Goal: Navigation & Orientation: Find specific page/section

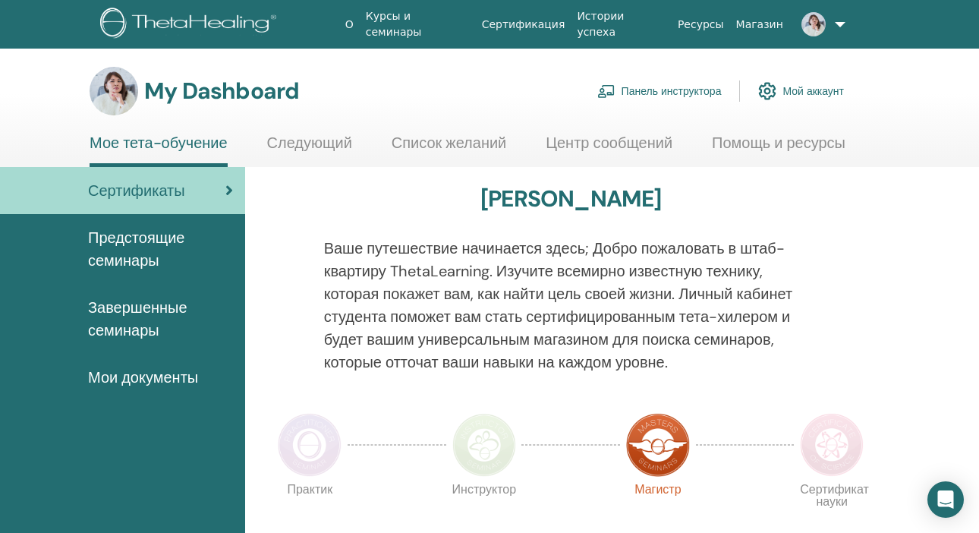
click at [118, 309] on span "Завершенные семинары" at bounding box center [160, 319] width 145 height 46
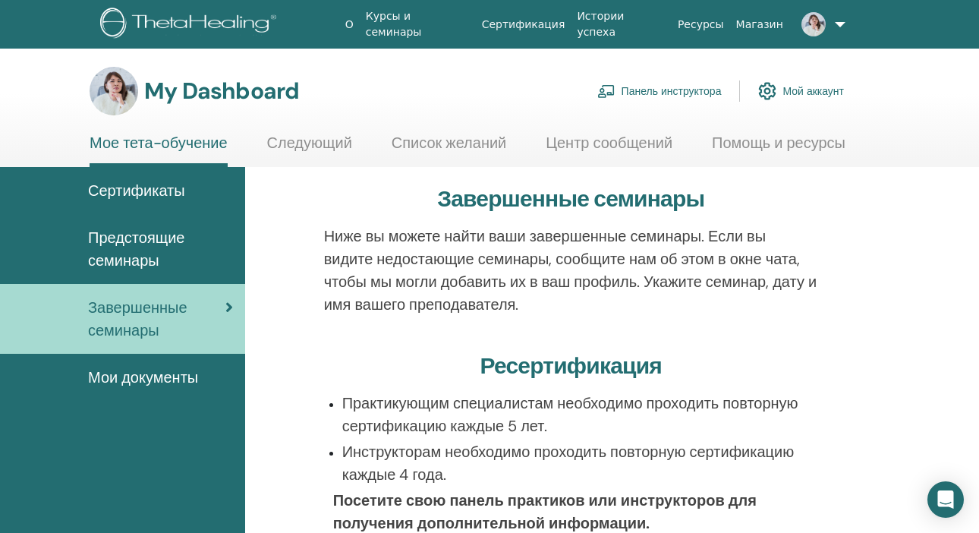
click at [682, 91] on link "Панель инструктора" at bounding box center [659, 90] width 124 height 33
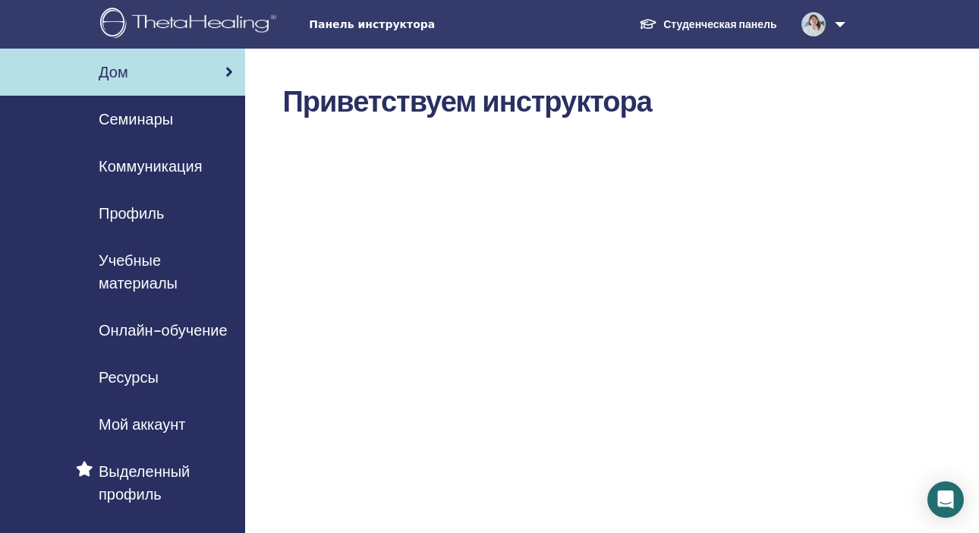
click at [137, 119] on span "Семинары" at bounding box center [136, 119] width 74 height 23
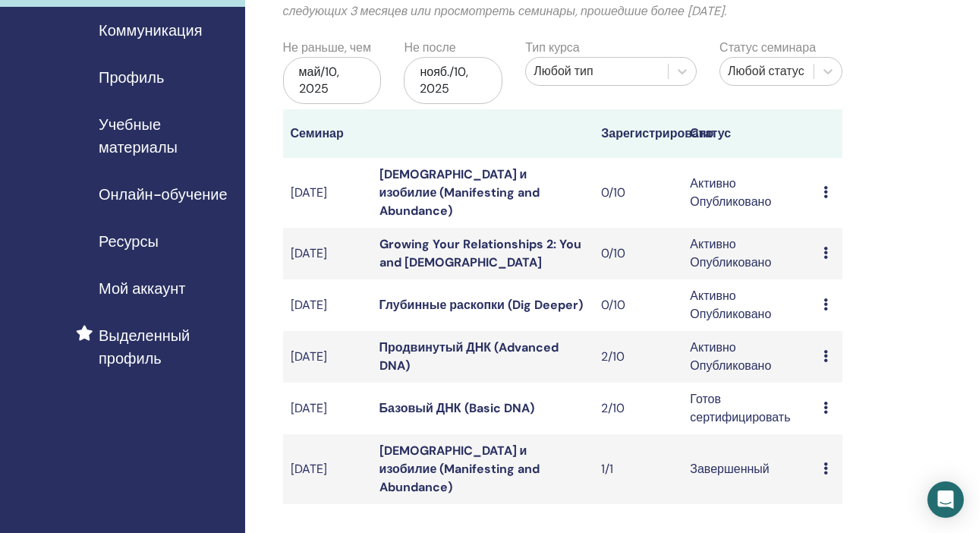
scroll to position [136, 0]
click at [824, 350] on icon at bounding box center [825, 356] width 5 height 12
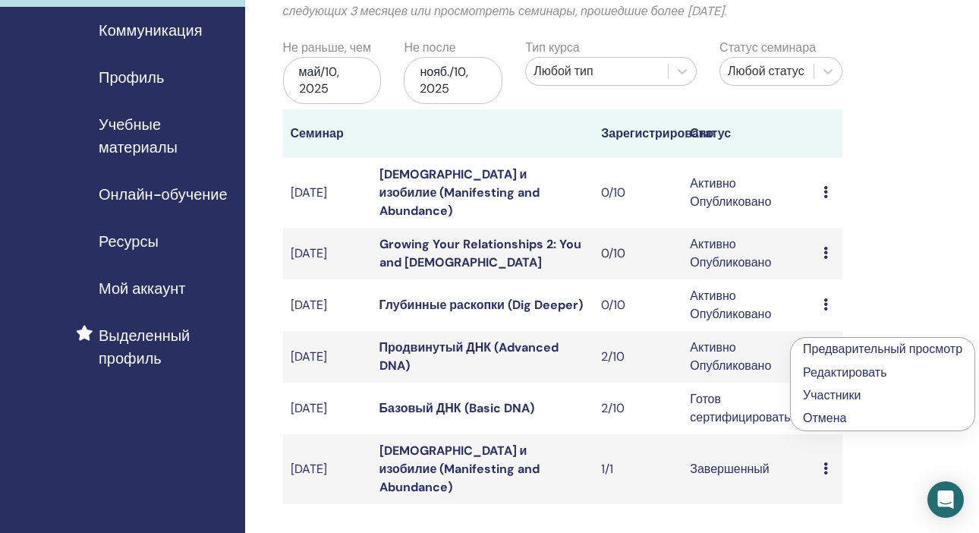
click at [814, 389] on link "Участники" at bounding box center [832, 395] width 58 height 16
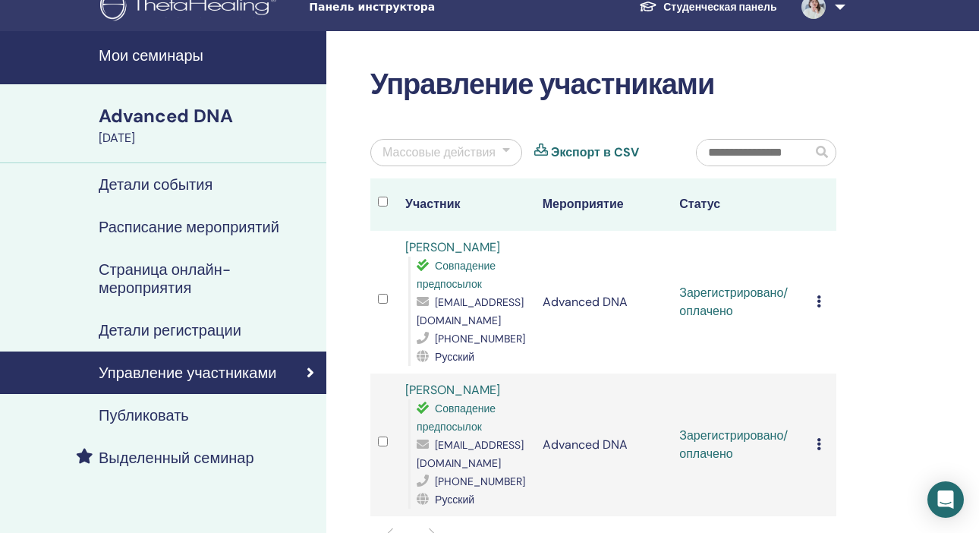
scroll to position [45, 0]
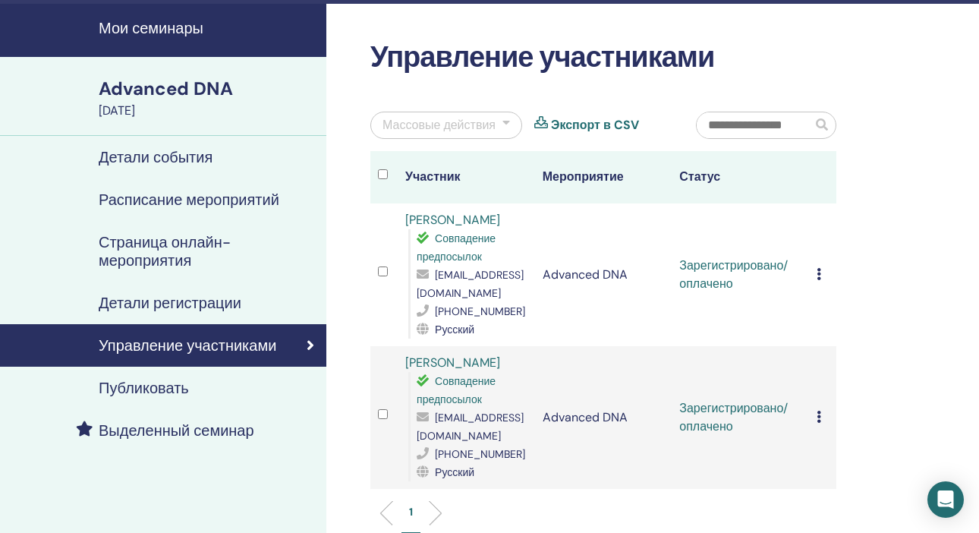
click at [820, 272] on icon at bounding box center [819, 274] width 5 height 12
click at [446, 121] on div "Массовые действия" at bounding box center [438, 125] width 113 height 18
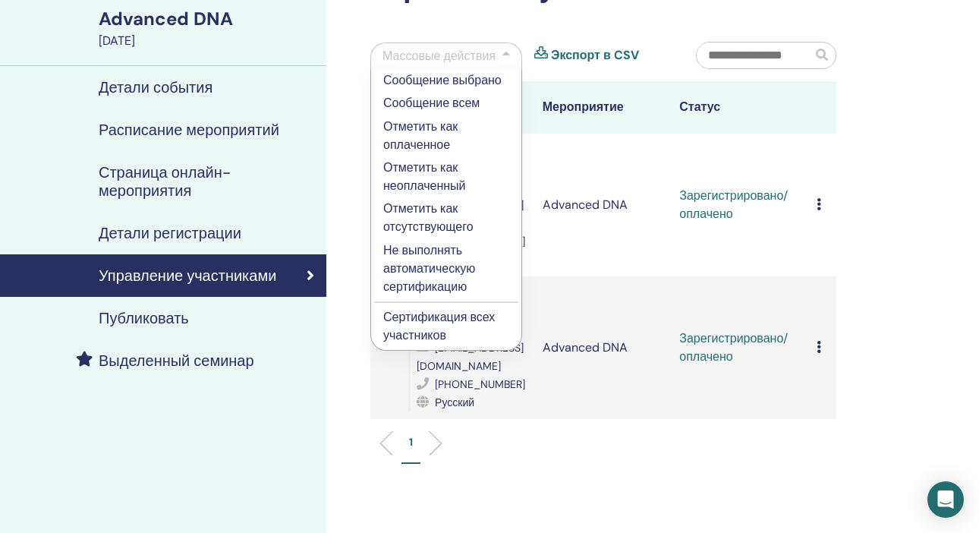
scroll to position [135, 0]
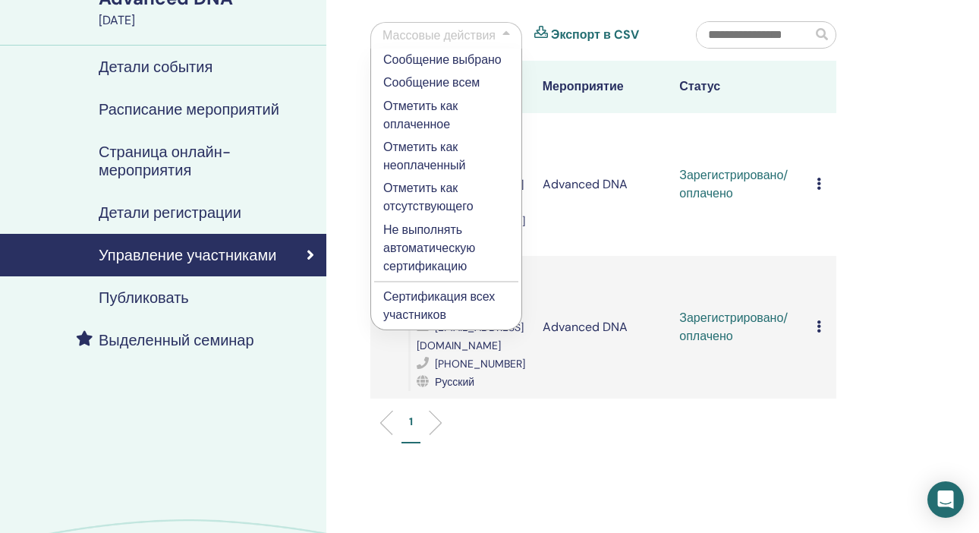
click at [428, 302] on p "Сертификация всех участников" at bounding box center [446, 306] width 126 height 36
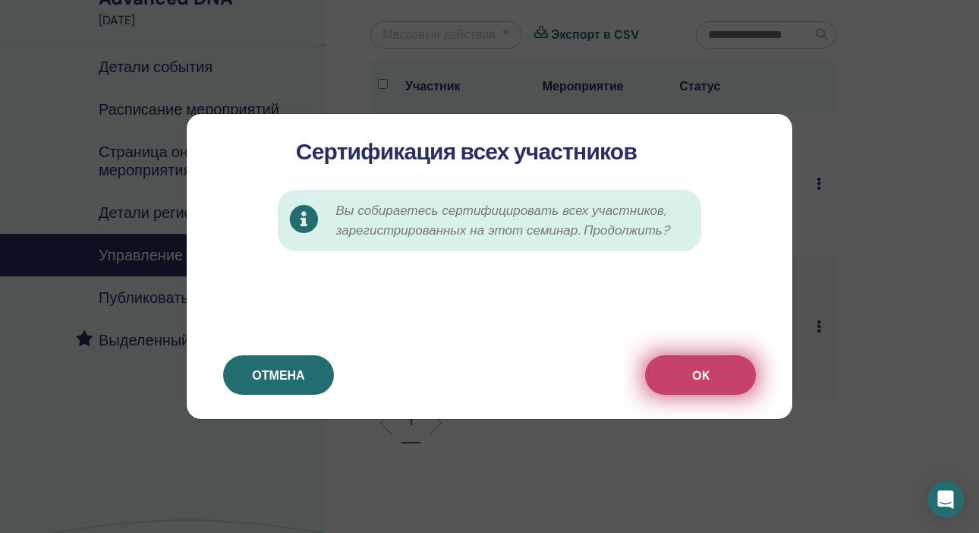
click at [666, 376] on button "OK" at bounding box center [700, 374] width 111 height 39
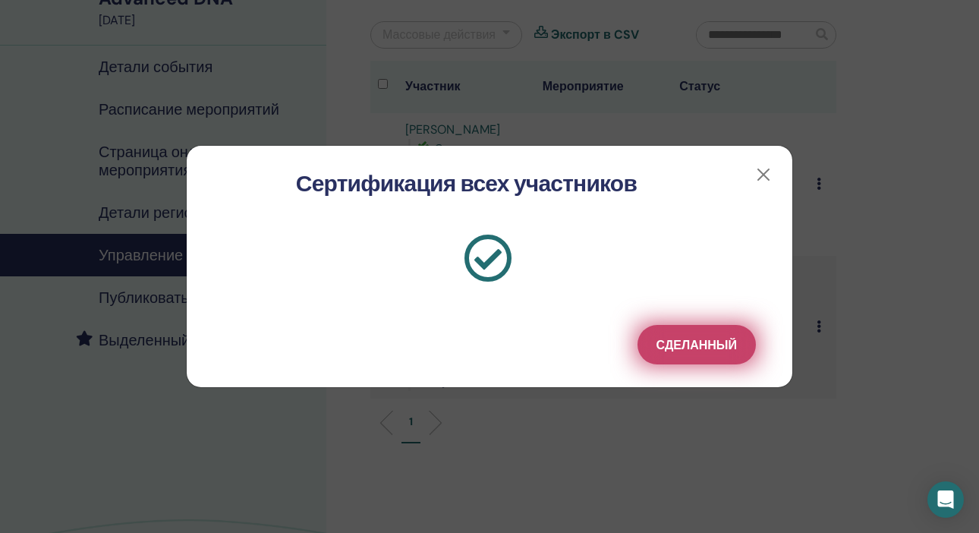
click at [674, 345] on span "Сделанный" at bounding box center [696, 345] width 80 height 16
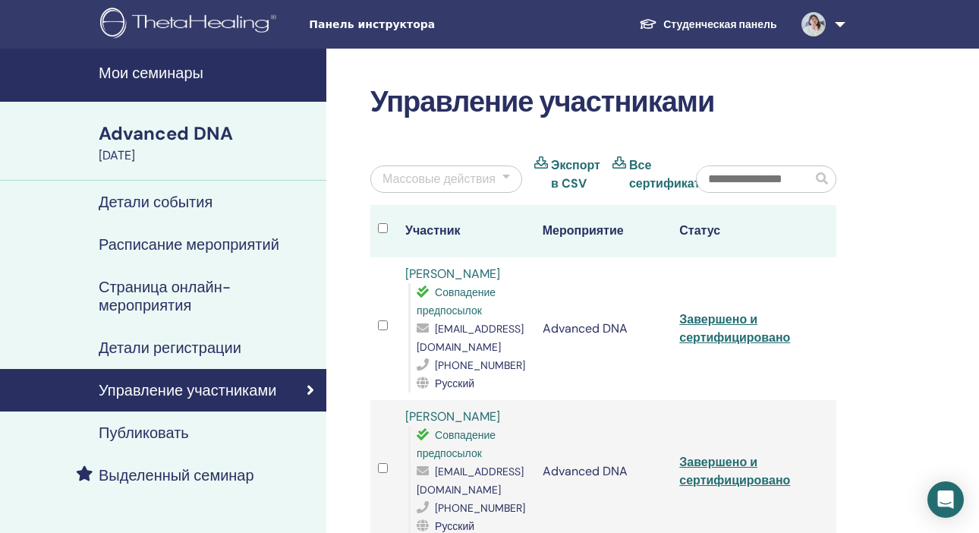
click at [172, 71] on h4 "Мои семинары" at bounding box center [208, 73] width 219 height 18
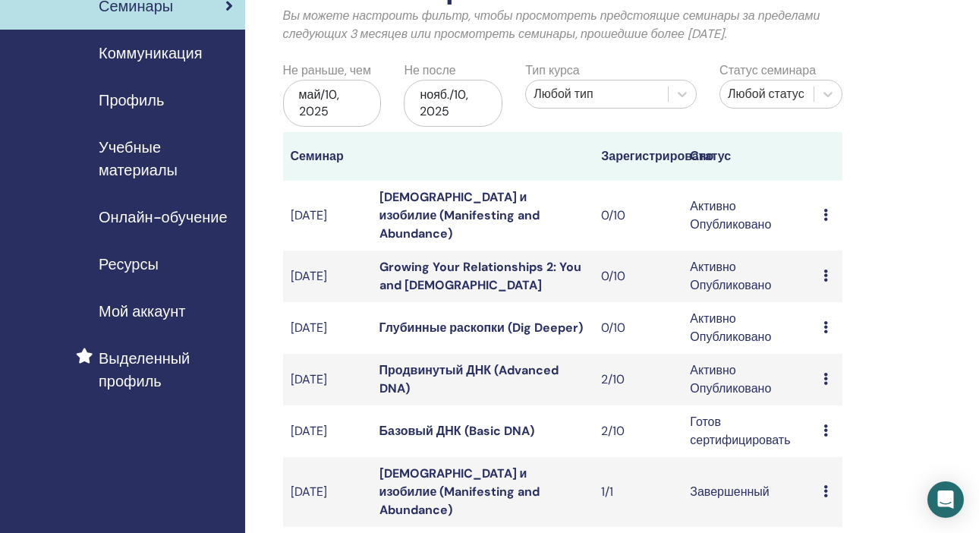
scroll to position [160, 0]
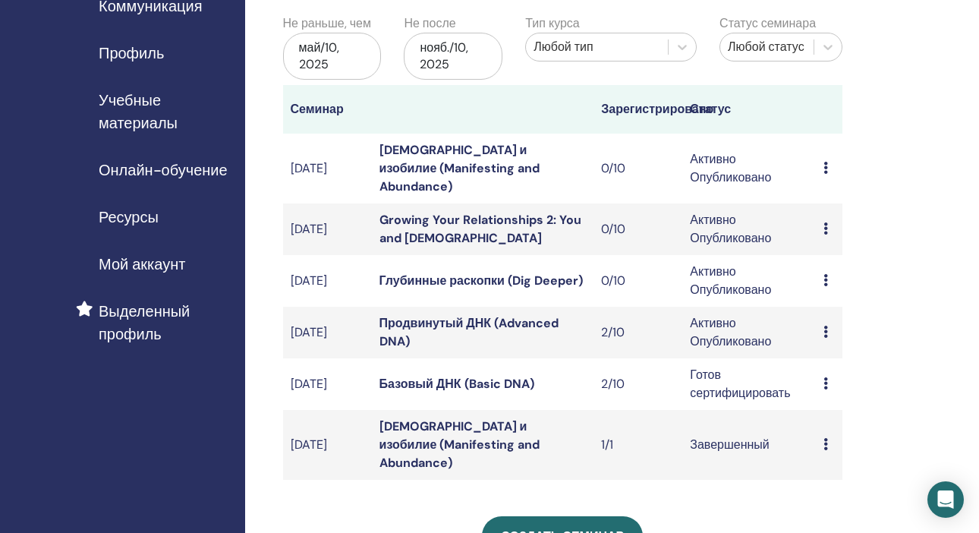
click at [826, 326] on icon at bounding box center [825, 332] width 5 height 12
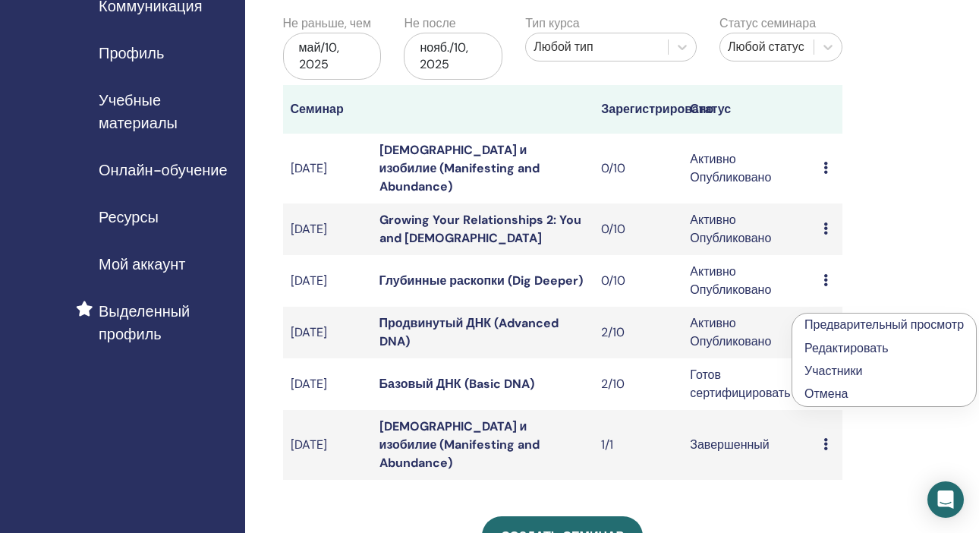
click at [821, 327] on link "Предварительный просмотр" at bounding box center [883, 324] width 159 height 16
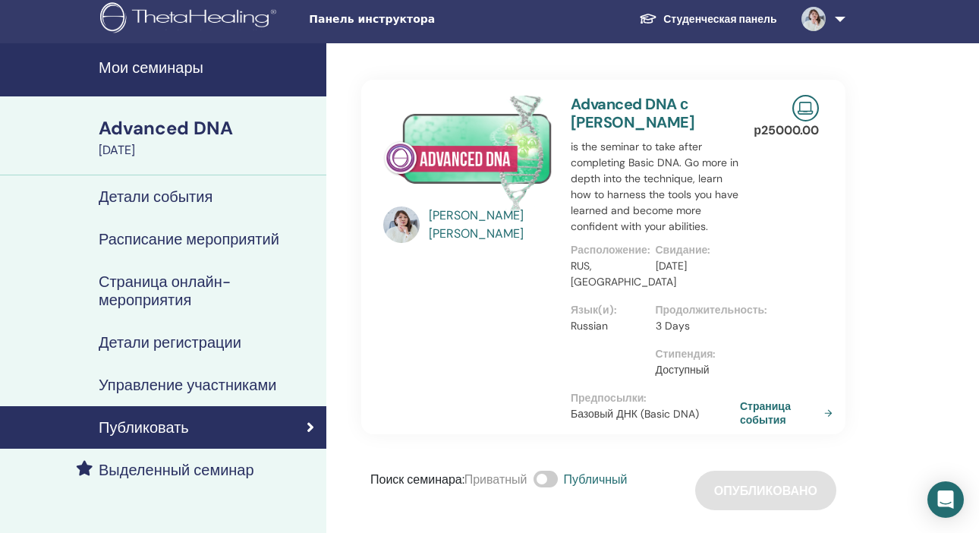
scroll to position [6, 0]
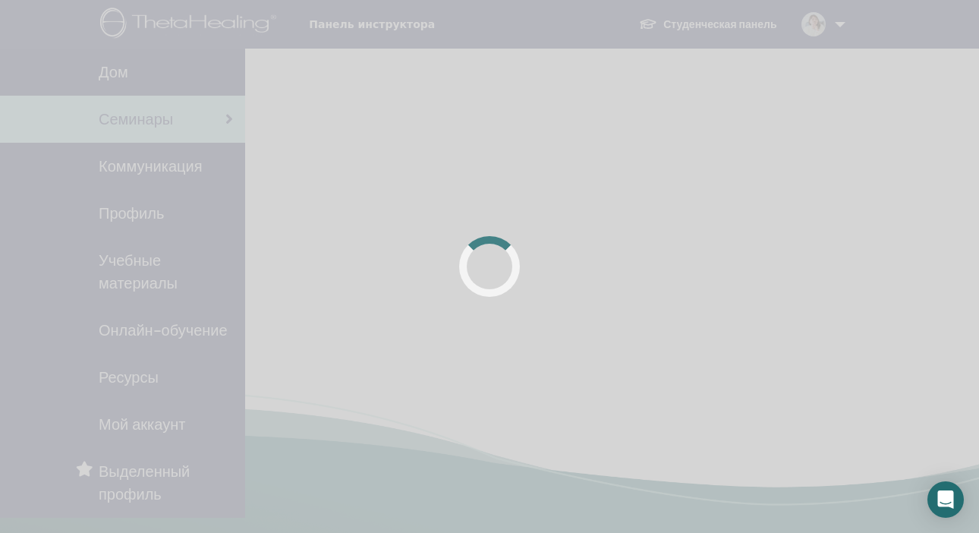
scroll to position [160, 0]
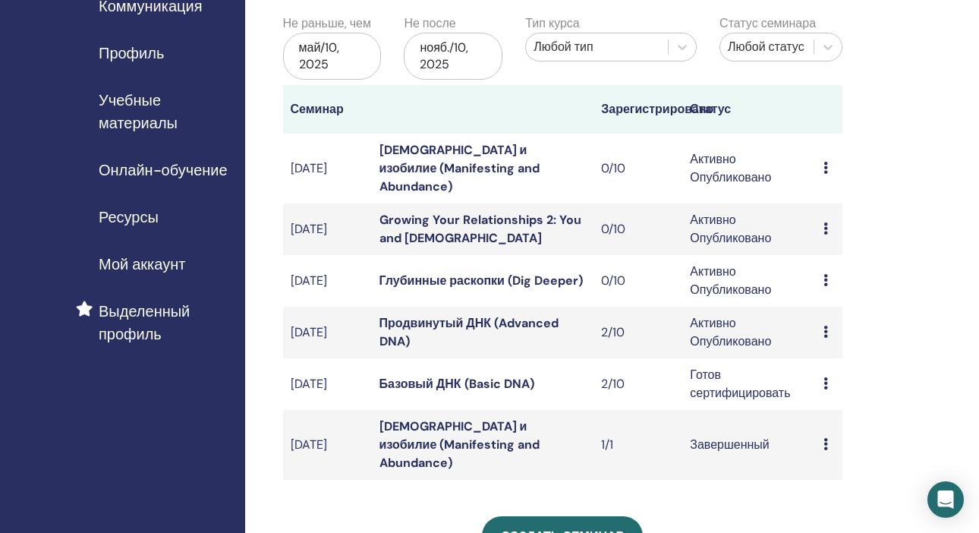
click at [822, 312] on td "Предварительный просмотр Редактировать Участники Отмена" at bounding box center [829, 333] width 27 height 52
click at [828, 323] on div "Предварительный просмотр Редактировать Участники Отмена" at bounding box center [828, 332] width 11 height 18
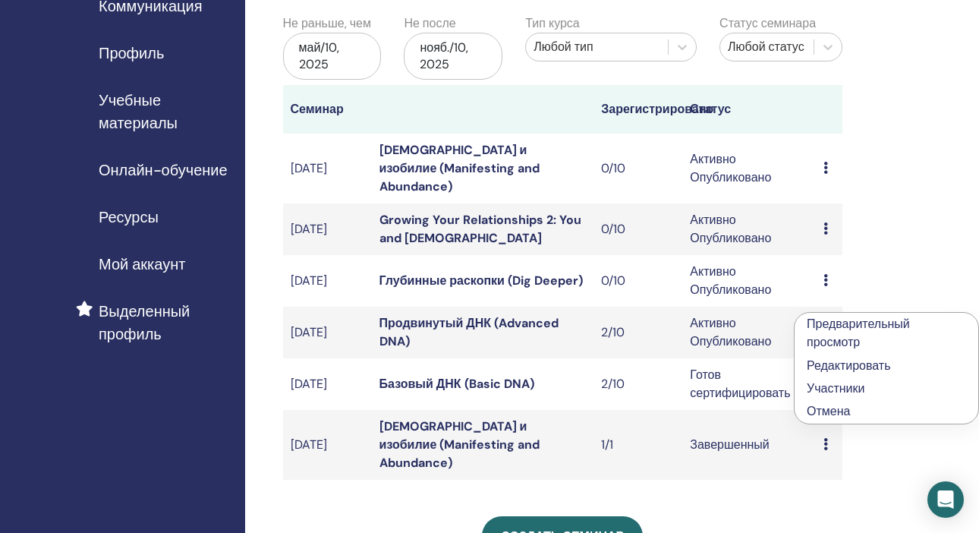
click at [847, 386] on link "Участники" at bounding box center [836, 388] width 58 height 16
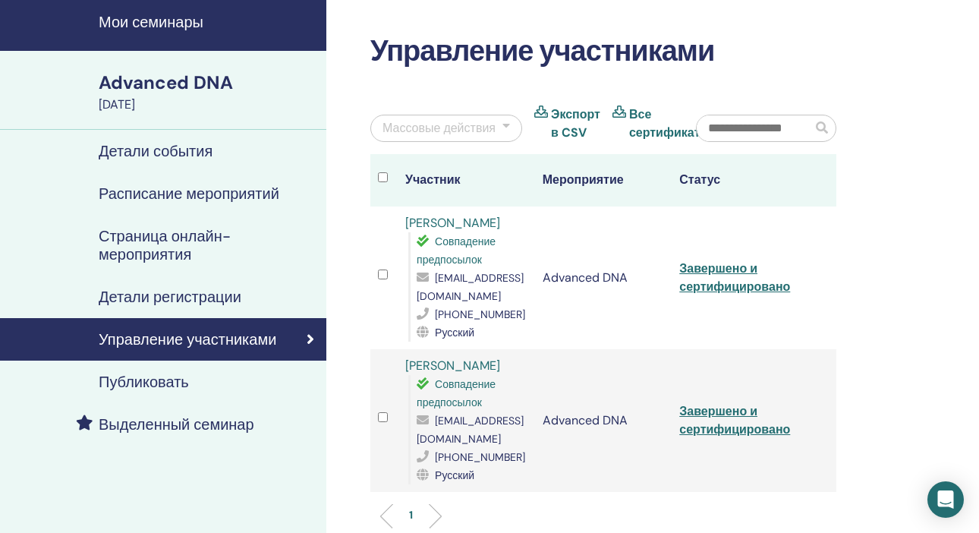
scroll to position [56, 0]
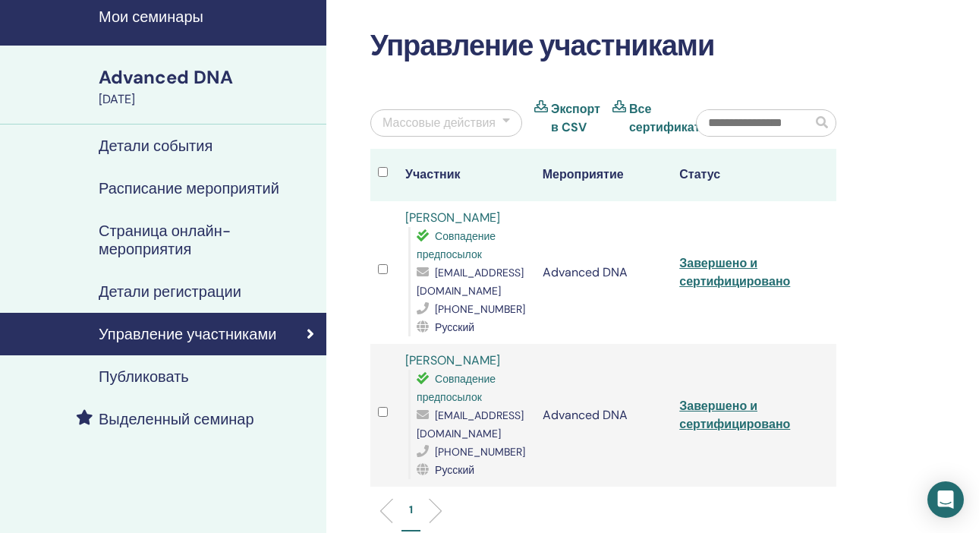
click at [452, 124] on div "Массовые действия" at bounding box center [438, 123] width 113 height 18
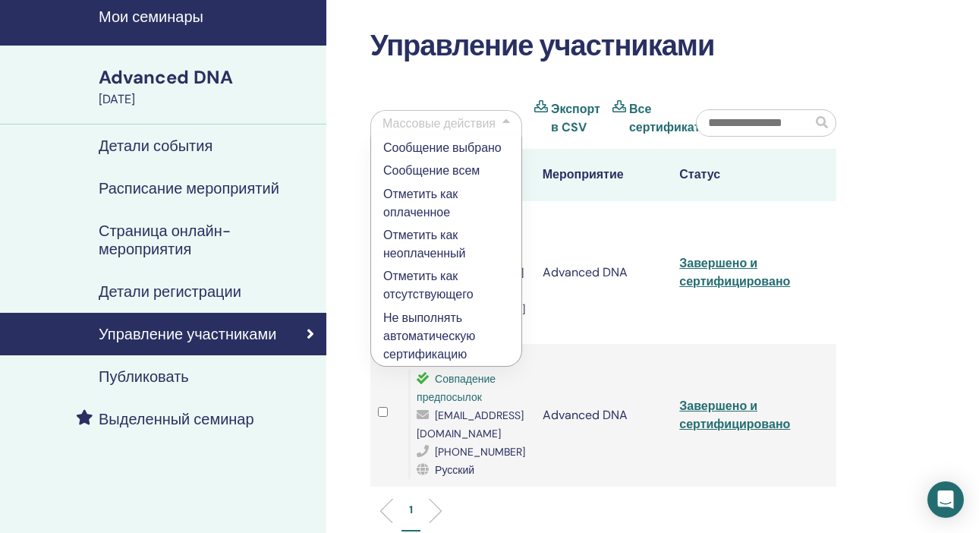
click at [467, 168] on p "Сообщение всем" at bounding box center [446, 171] width 126 height 18
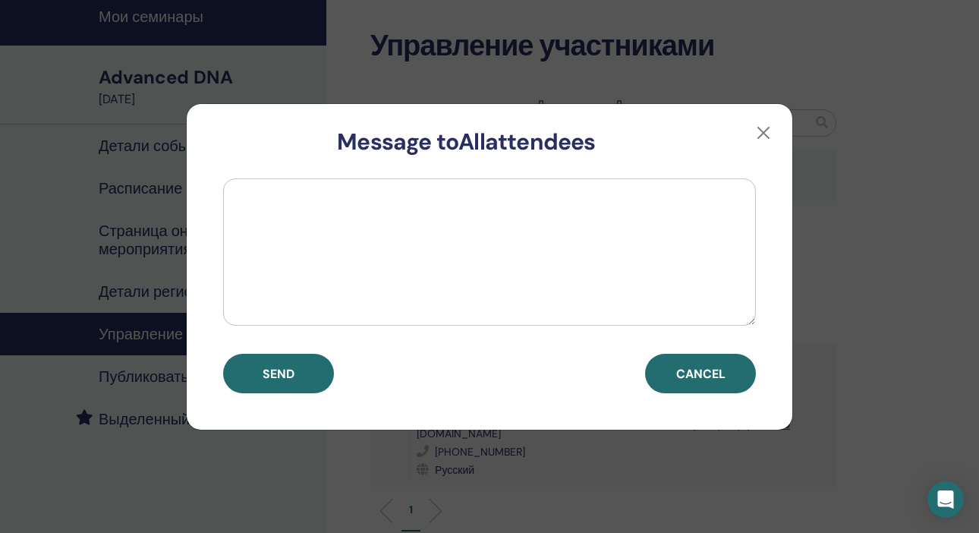
click at [662, 192] on textarea at bounding box center [489, 251] width 533 height 147
click at [764, 134] on button "button" at bounding box center [763, 133] width 24 height 24
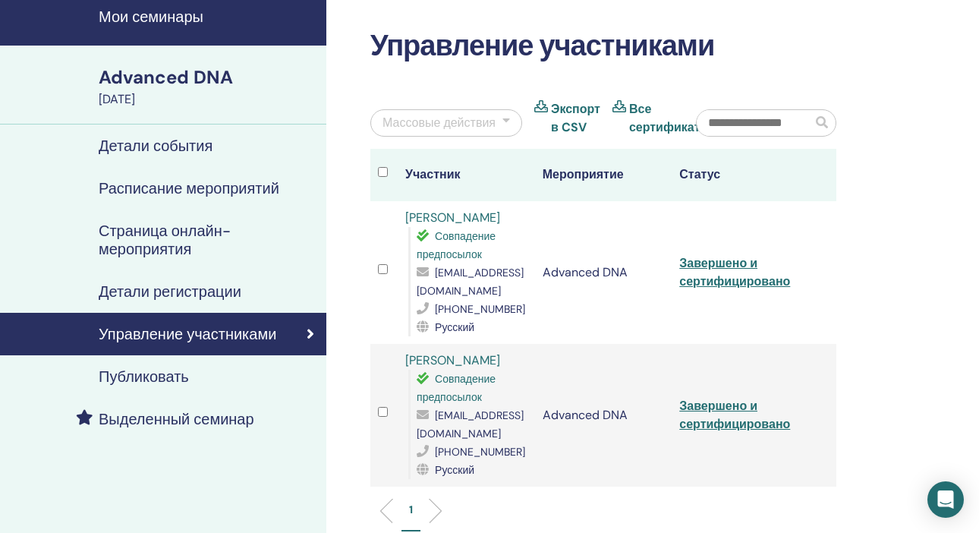
click at [489, 123] on div "Массовые действия" at bounding box center [438, 123] width 113 height 18
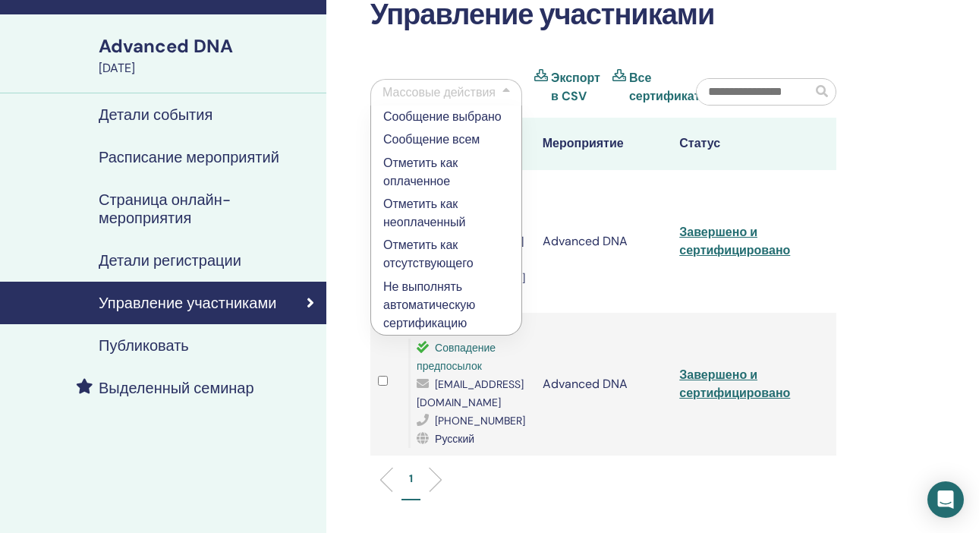
scroll to position [87, 0]
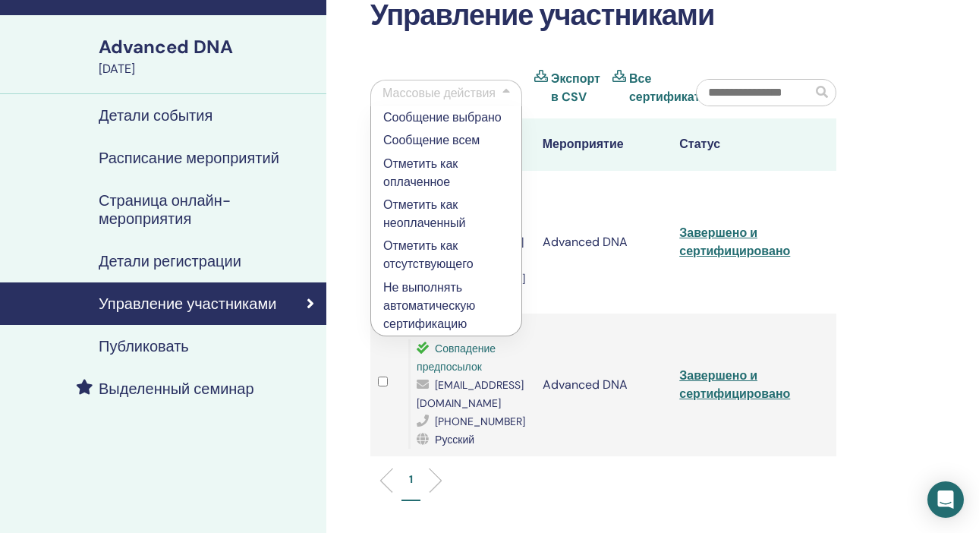
click at [757, 90] on input "text" at bounding box center [754, 93] width 115 height 26
click at [807, 92] on input "text" at bounding box center [754, 93] width 115 height 26
click at [623, 72] on icon at bounding box center [619, 88] width 14 height 36
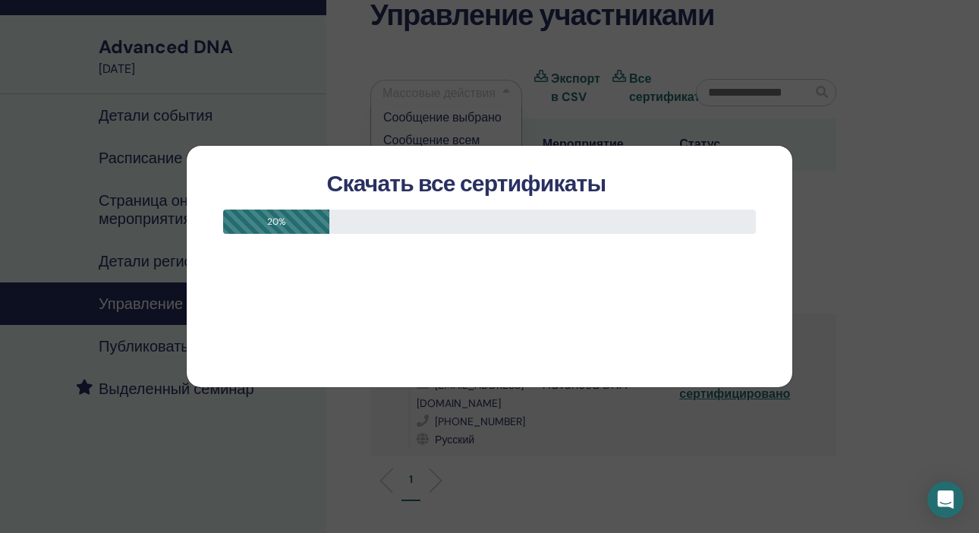
click at [844, 102] on div "Скачать все сертификаты 20 %" at bounding box center [489, 266] width 979 height 533
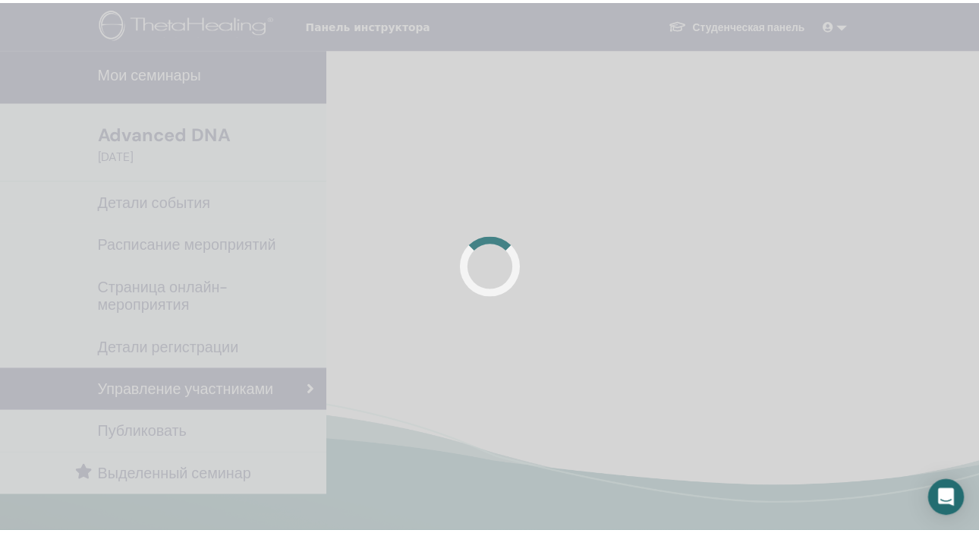
scroll to position [87, 0]
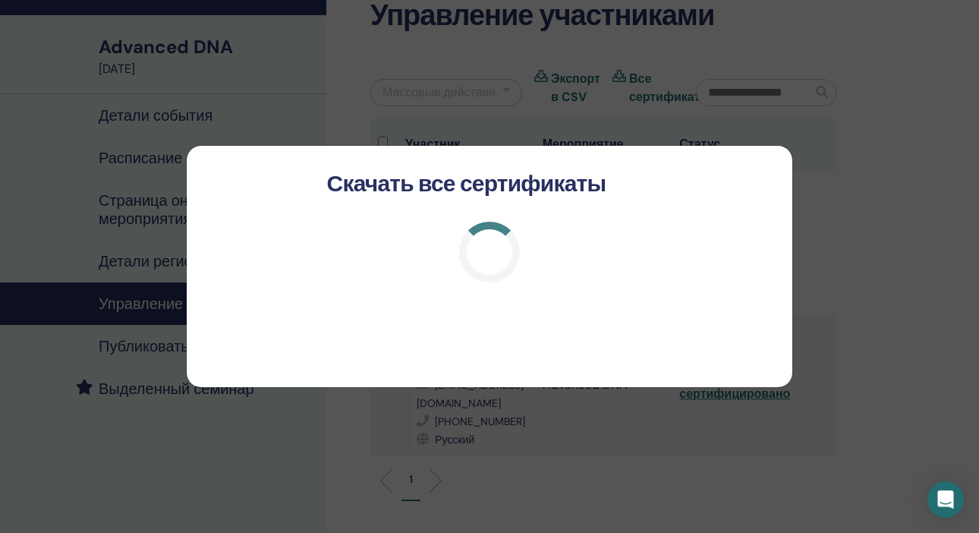
click at [664, 435] on div "Скачать все сертификаты" at bounding box center [489, 266] width 979 height 533
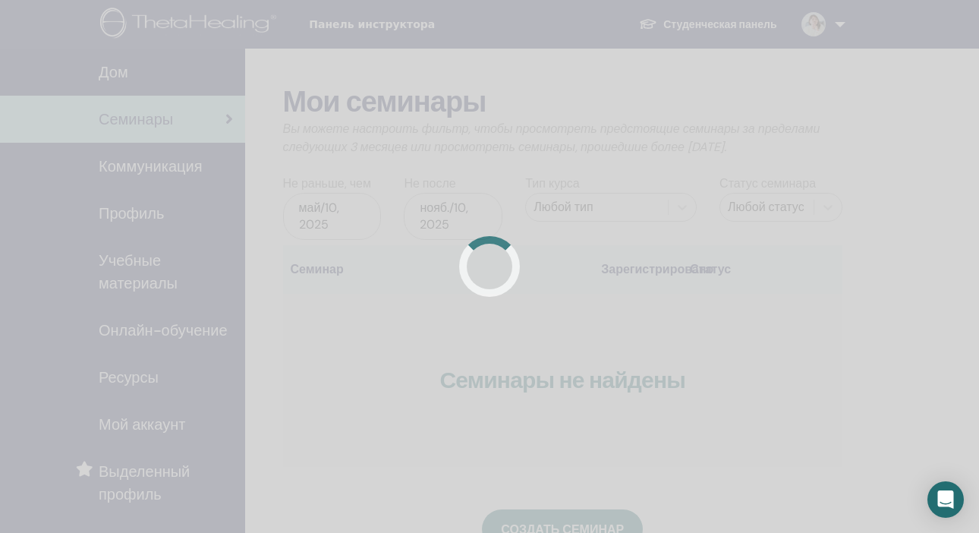
scroll to position [160, 0]
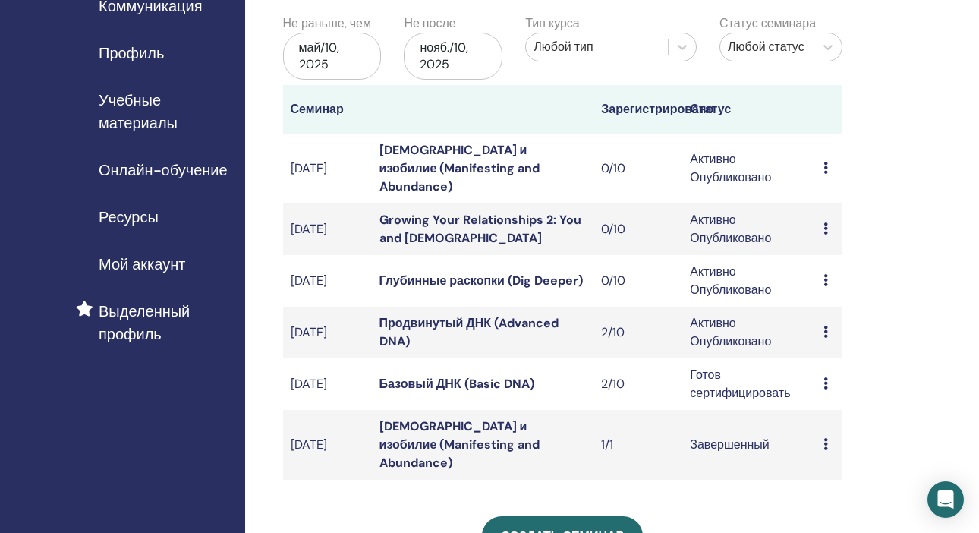
click at [826, 326] on icon at bounding box center [825, 332] width 5 height 12
click at [434, 315] on link "Продвинутый ДНК (Advanced DNA)" at bounding box center [468, 332] width 179 height 34
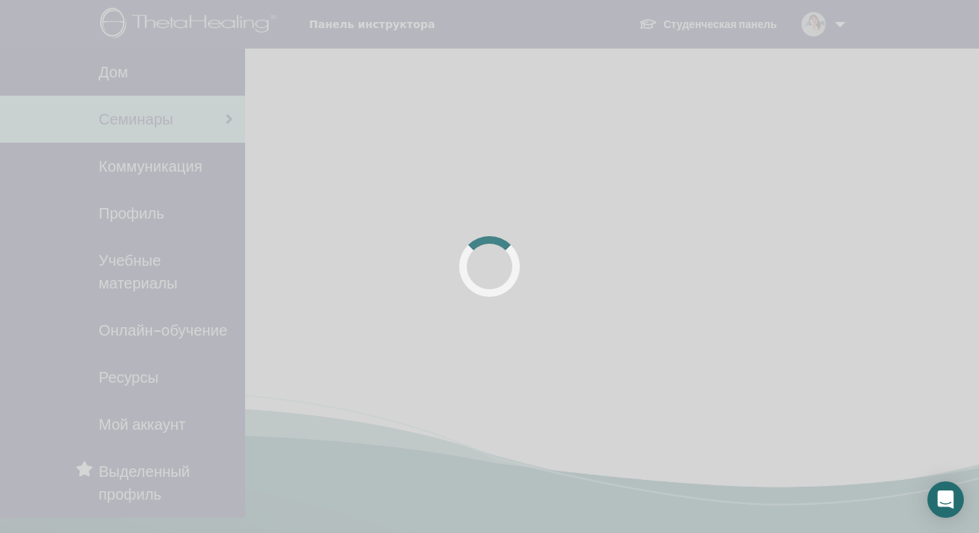
scroll to position [160, 0]
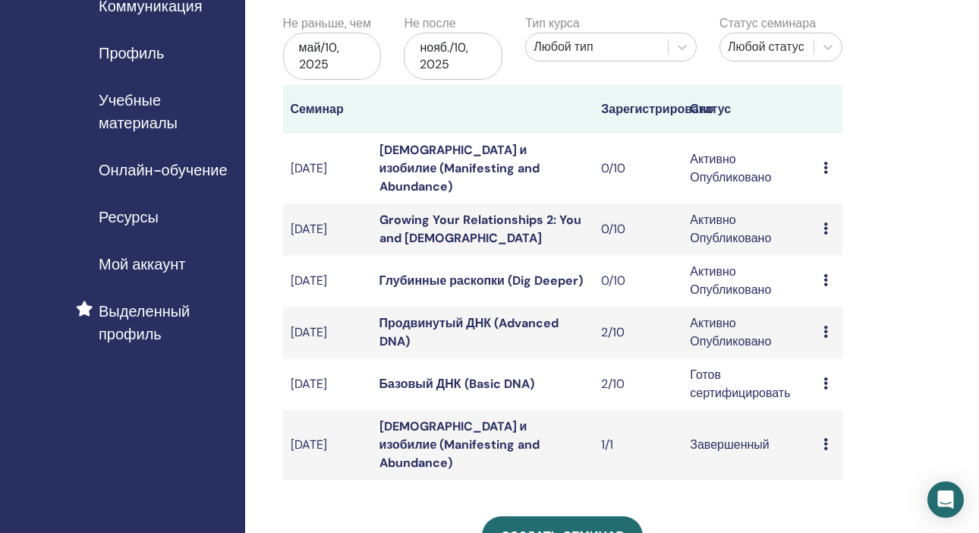
click at [826, 377] on icon at bounding box center [825, 383] width 5 height 12
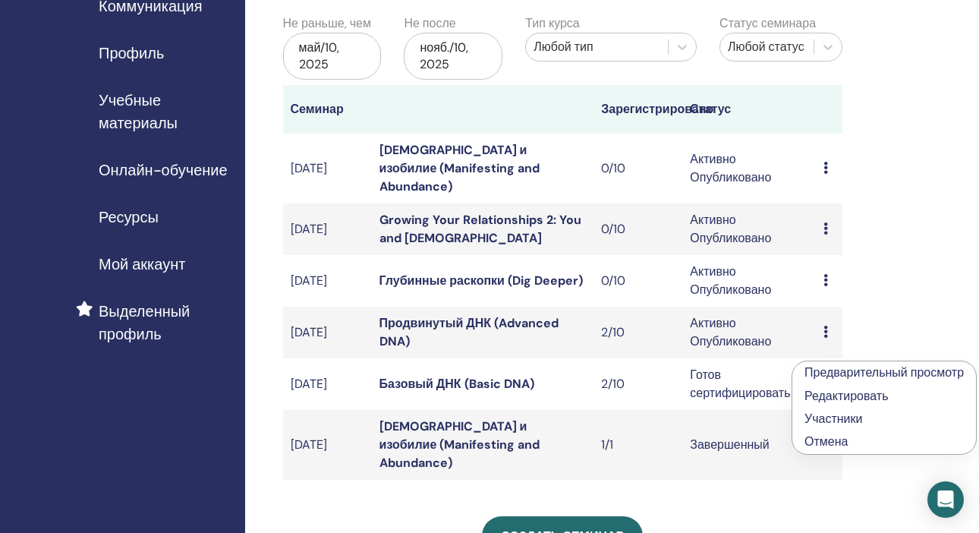
click at [828, 370] on link "Предварительный просмотр" at bounding box center [883, 372] width 159 height 16
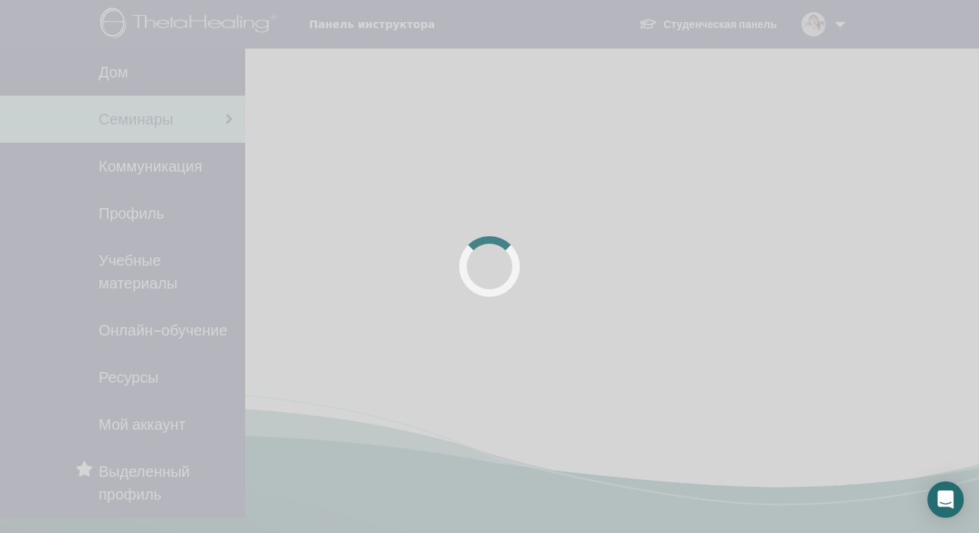
scroll to position [160, 0]
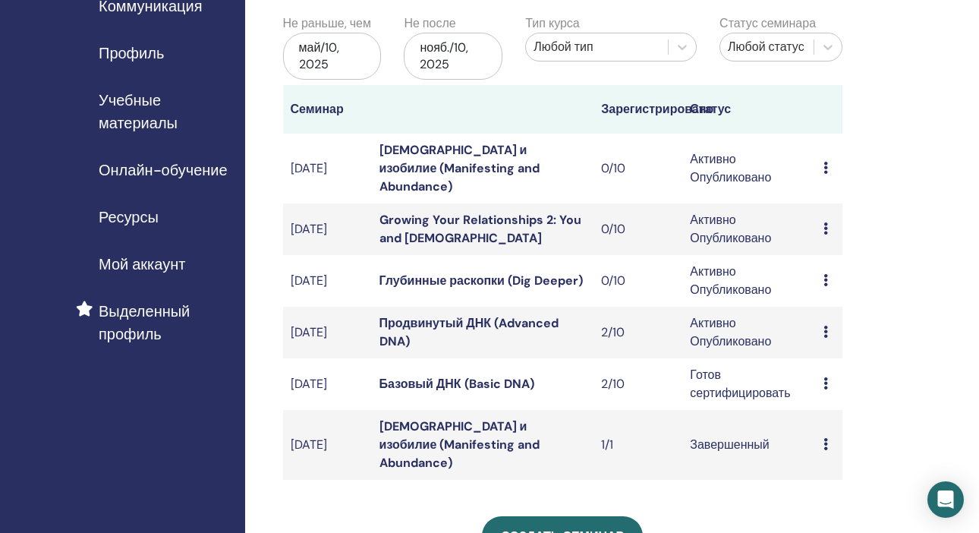
click at [828, 375] on div "Предварительный просмотр Редактировать Участники Отмена" at bounding box center [828, 384] width 11 height 18
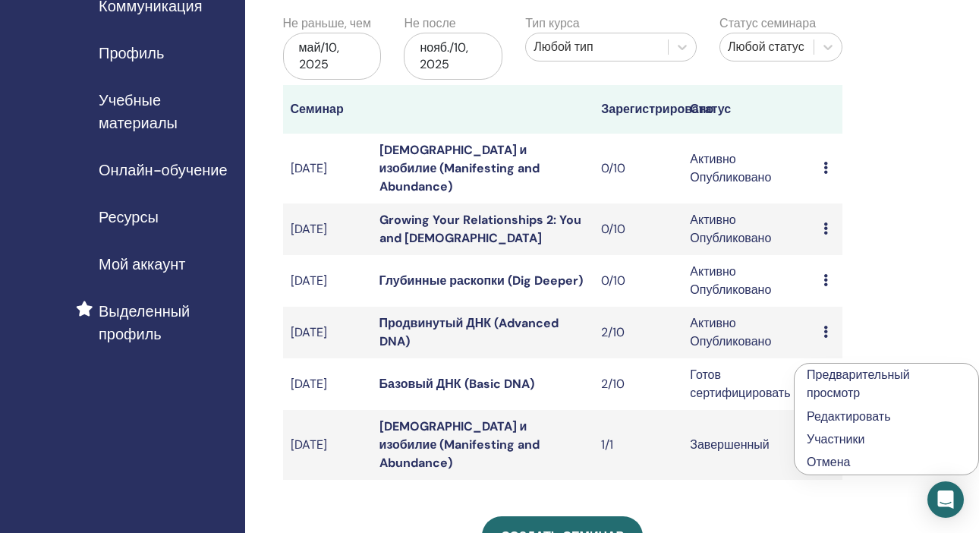
click at [855, 436] on link "Участники" at bounding box center [836, 439] width 58 height 16
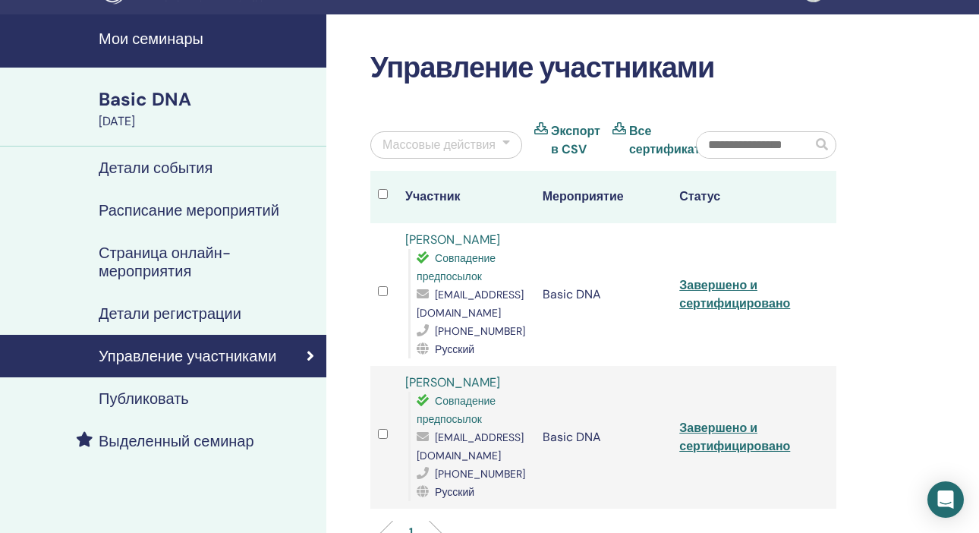
scroll to position [39, 0]
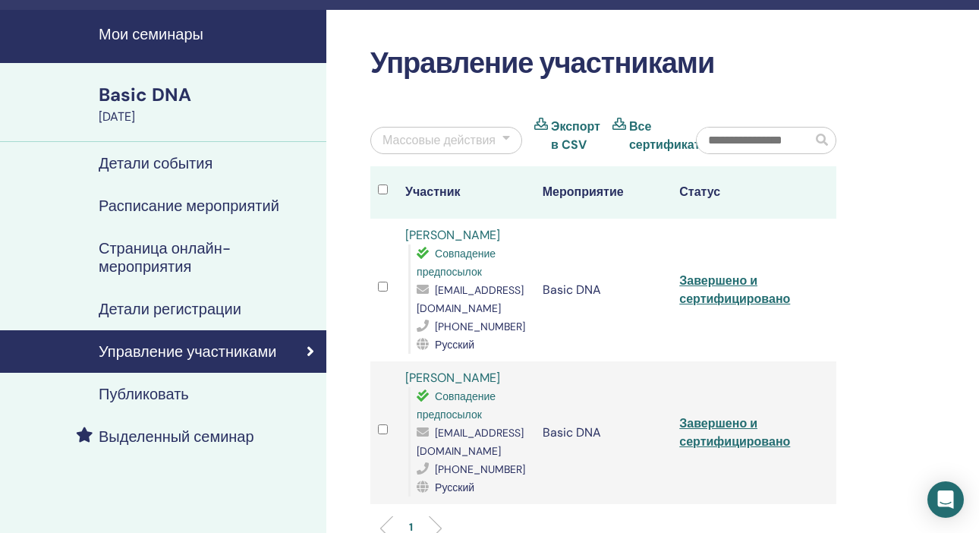
click at [464, 143] on div "Массовые действия" at bounding box center [438, 140] width 113 height 18
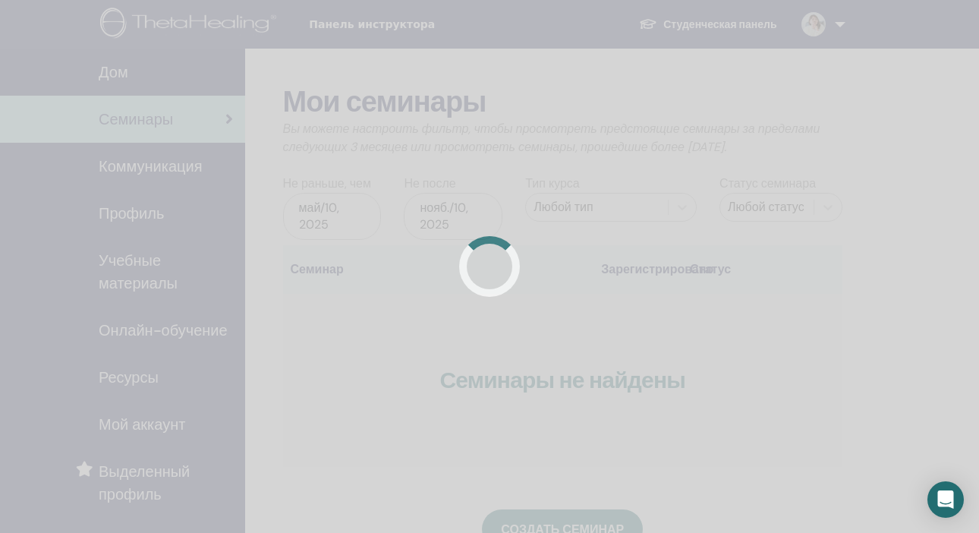
scroll to position [160, 0]
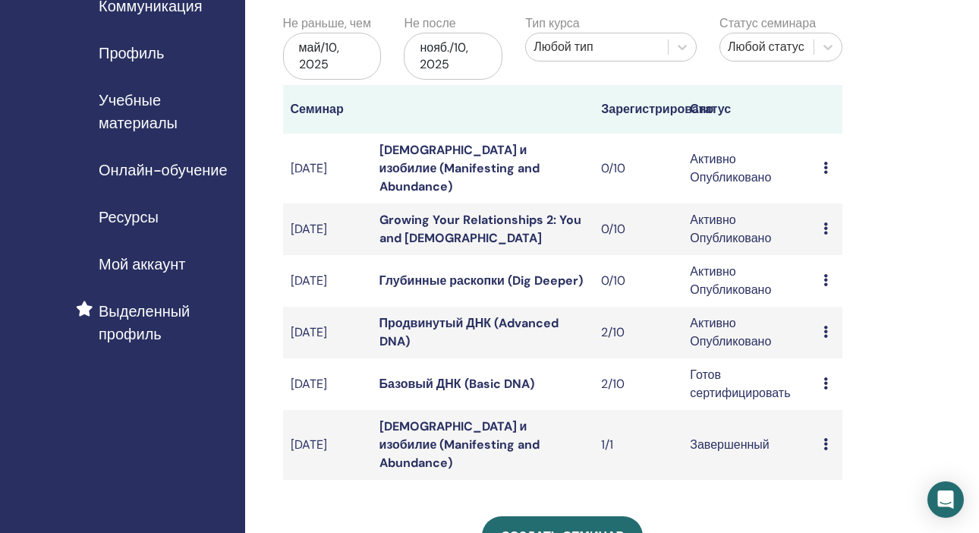
click at [505, 315] on link "Продвинутый ДНК (Advanced DNA)" at bounding box center [468, 332] width 179 height 34
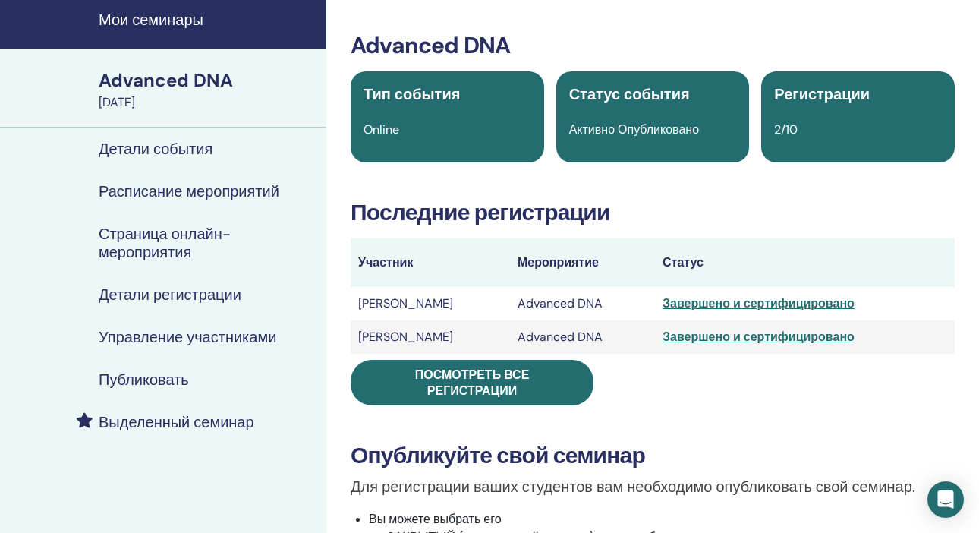
scroll to position [55, 0]
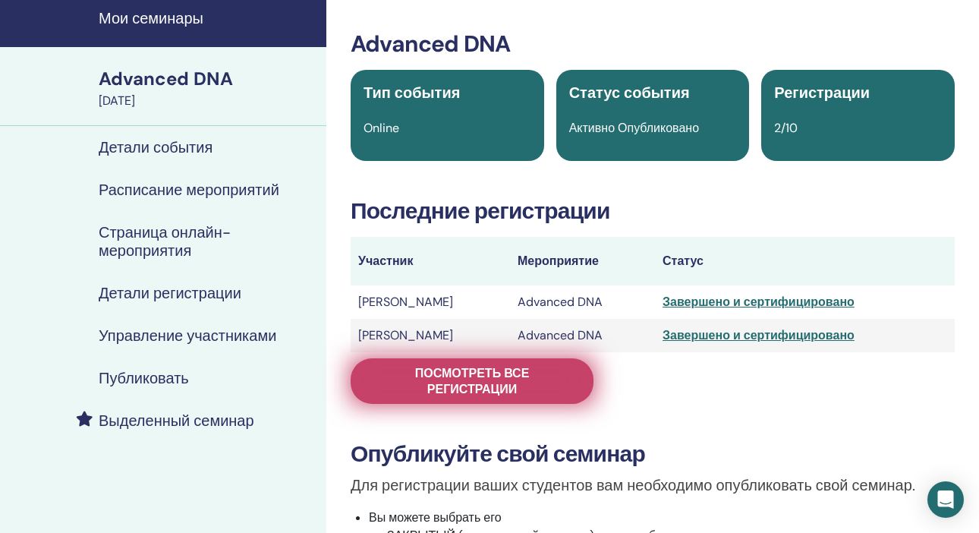
click at [518, 389] on span "Посмотреть все регистрации" at bounding box center [472, 381] width 205 height 32
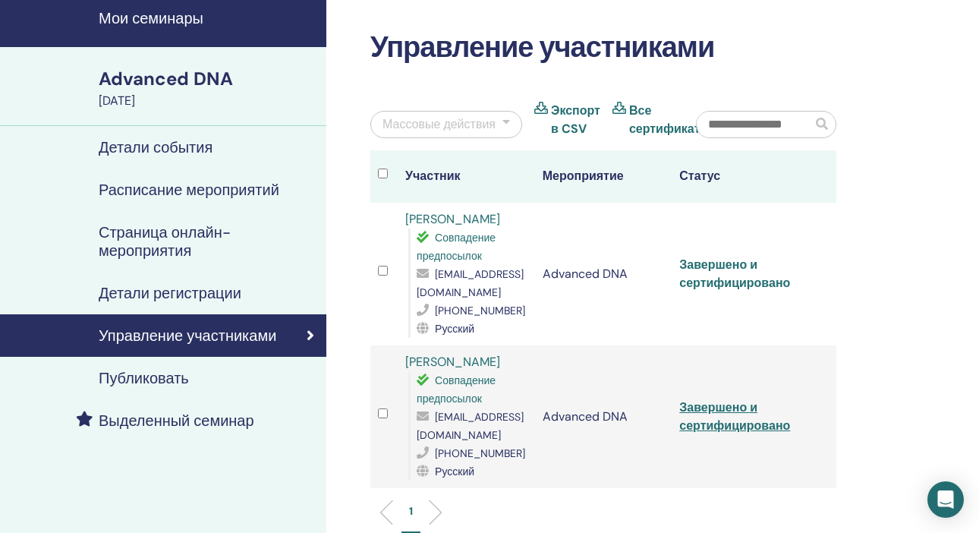
click at [709, 267] on link "Завершено и сертифицировано" at bounding box center [734, 274] width 111 height 34
click at [700, 408] on link "Завершено и сертифицировано" at bounding box center [734, 416] width 111 height 34
